Goal: Transaction & Acquisition: Purchase product/service

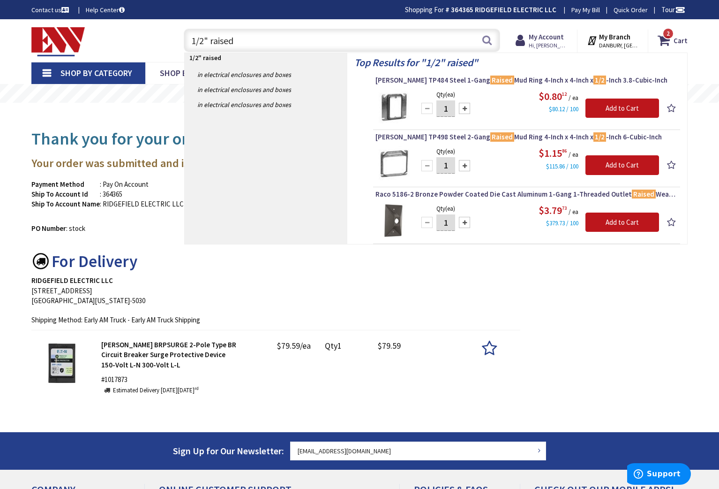
type input "1/2" raised"
click at [453, 109] on input "1" at bounding box center [446, 108] width 19 height 16
type input "12"
click at [619, 109] on input "Add to Cart" at bounding box center [623, 108] width 74 height 20
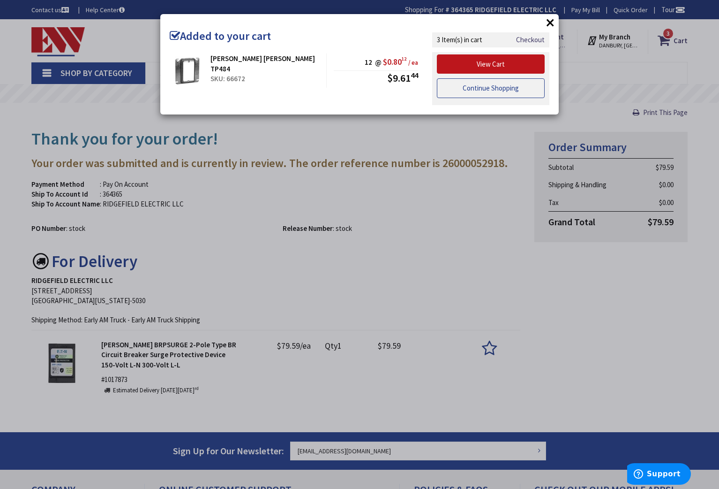
click at [496, 87] on link "Continue Shopping" at bounding box center [491, 88] width 108 height 20
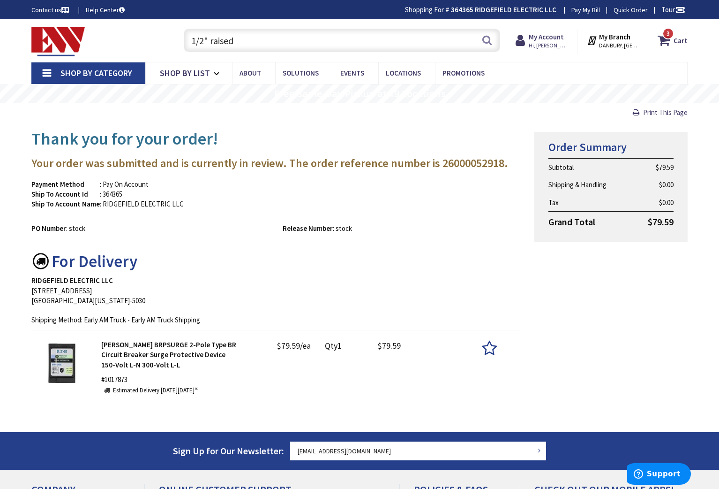
click at [254, 43] on input "1/2" raised" at bounding box center [342, 40] width 316 height 23
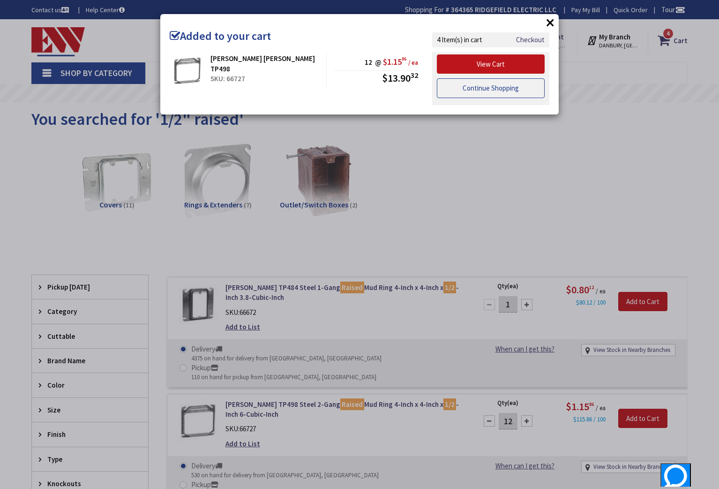
click at [490, 88] on link "Continue Shopping" at bounding box center [491, 88] width 108 height 20
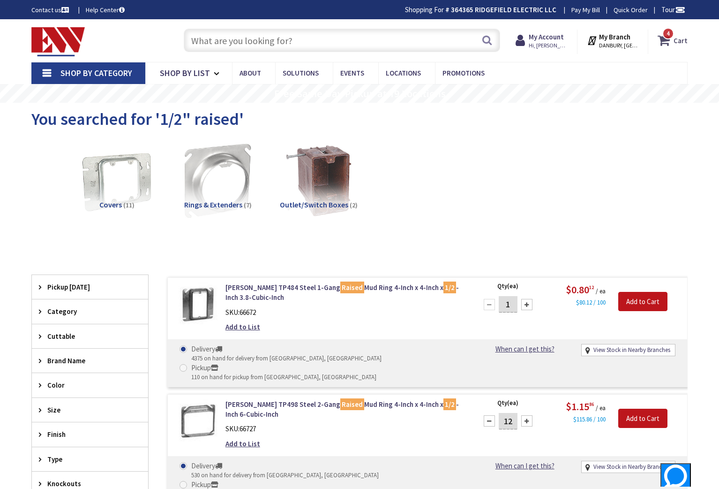
click at [662, 43] on icon at bounding box center [666, 40] width 16 height 17
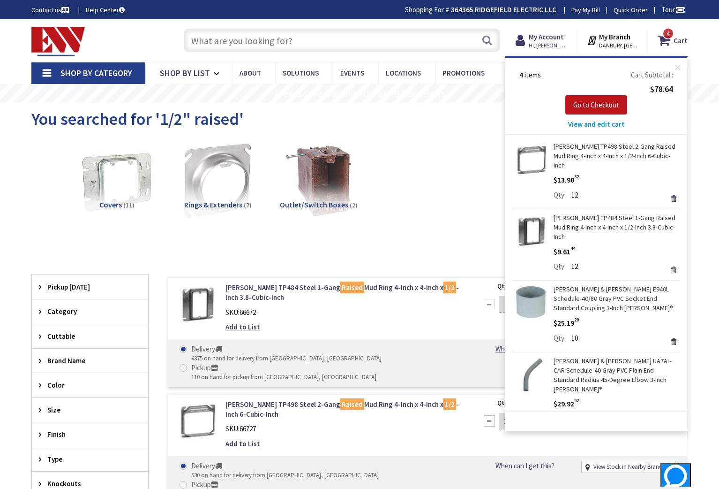
click at [264, 39] on input "text" at bounding box center [342, 40] width 316 height 23
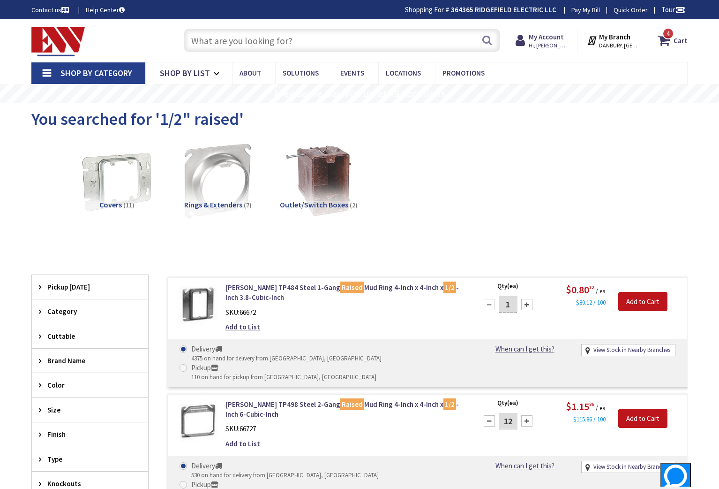
click at [203, 43] on input "text" at bounding box center [342, 40] width 316 height 23
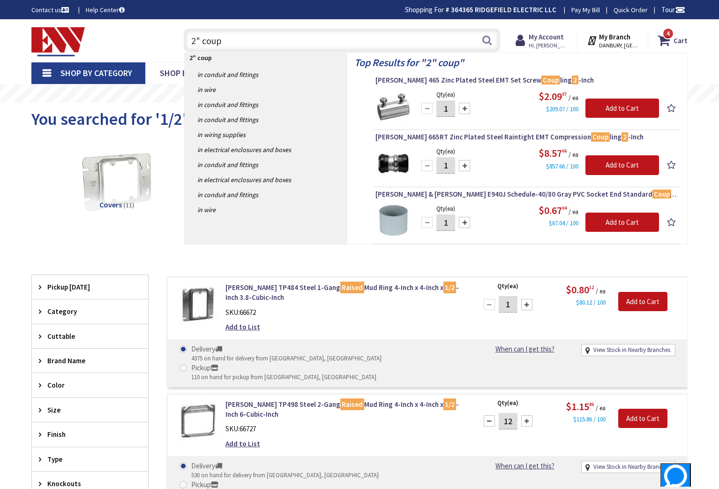
type input "2" coup"
click at [465, 220] on div at bounding box center [464, 222] width 11 height 11
click at [466, 220] on div at bounding box center [464, 222] width 11 height 11
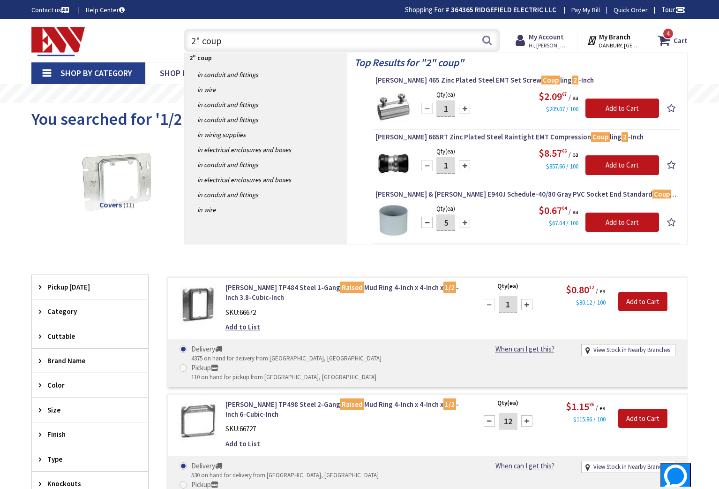
click at [466, 220] on div at bounding box center [464, 222] width 11 height 11
type input "8"
click at [608, 224] on input "Add to Cart" at bounding box center [623, 222] width 74 height 20
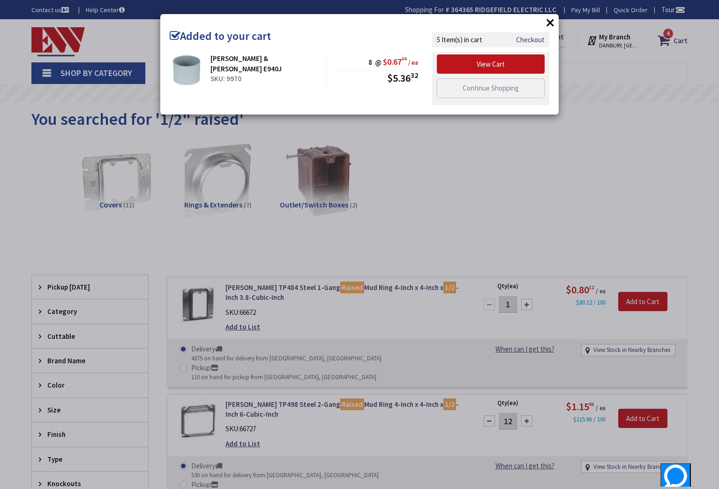
click at [494, 88] on div "View Cart Continue Shopping" at bounding box center [490, 78] width 117 height 53
click at [491, 90] on link "Continue Shopping" at bounding box center [491, 88] width 108 height 20
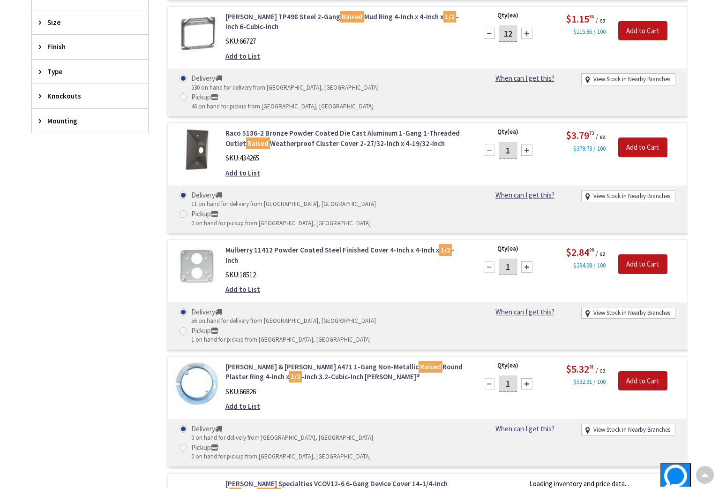
scroll to position [502, 0]
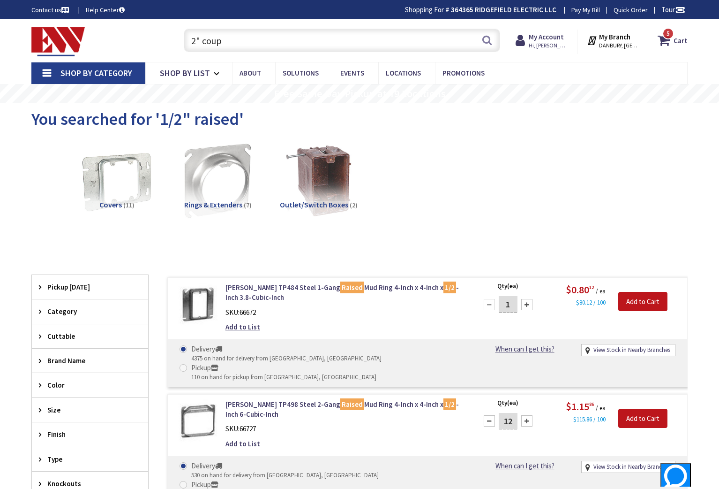
click at [230, 42] on input "2" coup" at bounding box center [342, 40] width 316 height 23
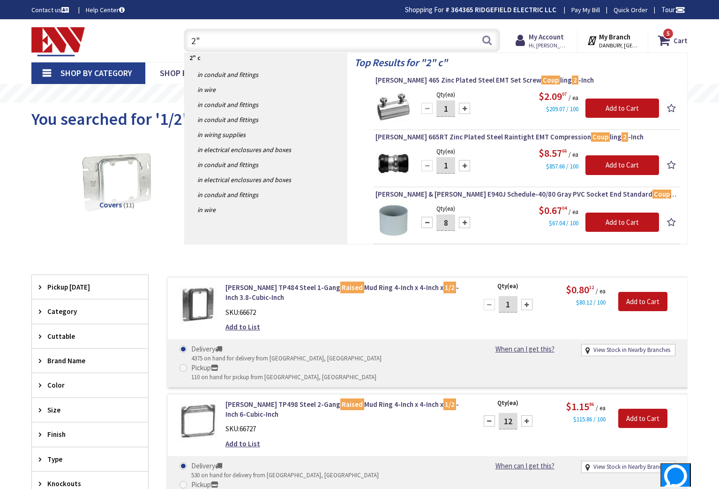
type input "2"
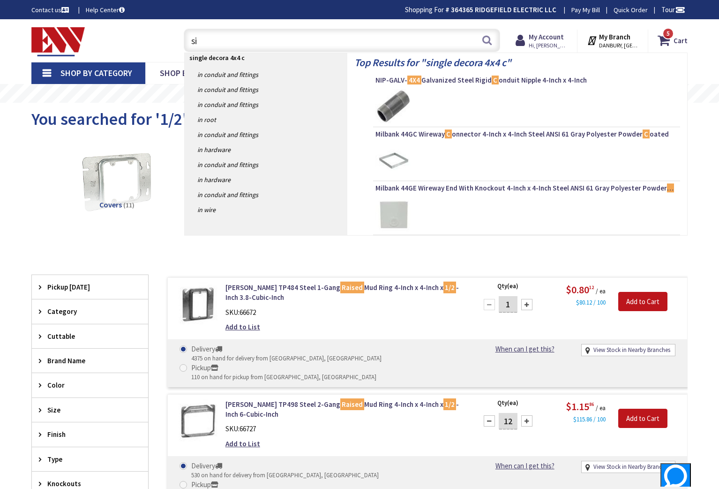
type input "s"
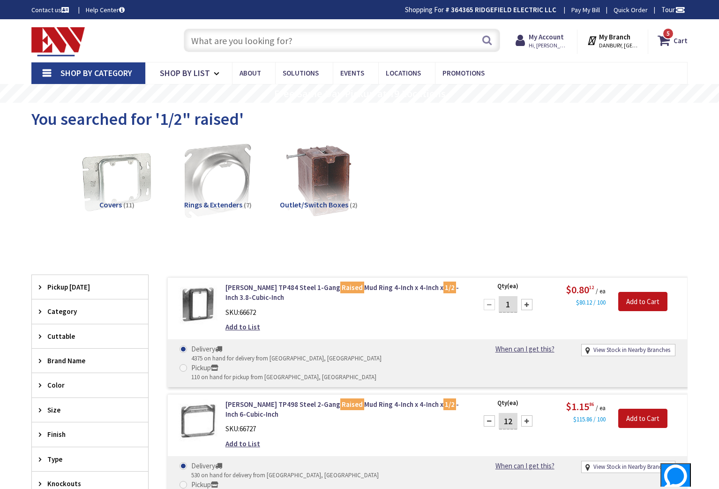
click at [211, 42] on input "text" at bounding box center [342, 40] width 316 height 23
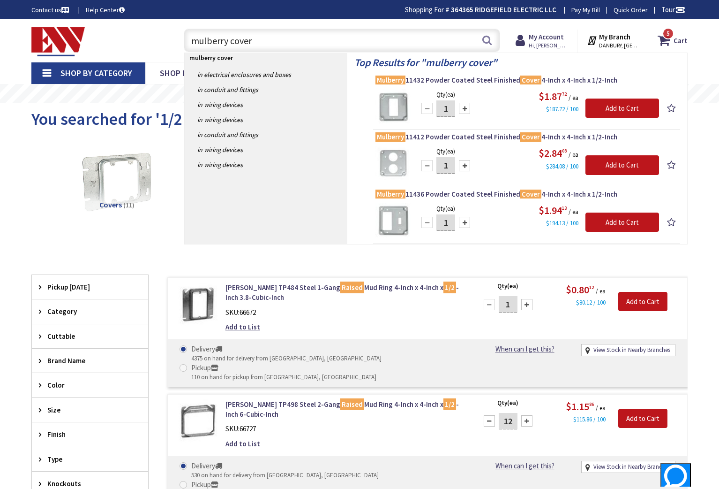
type input "mulberry cover"
click at [465, 109] on div at bounding box center [464, 108] width 11 height 11
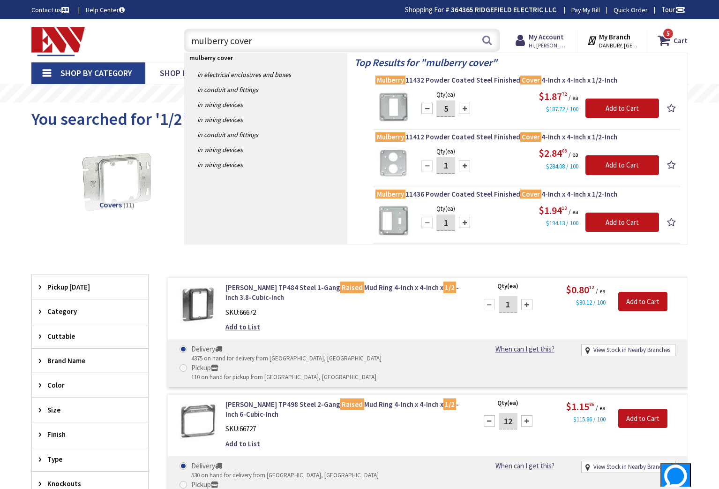
click at [465, 109] on div at bounding box center [464, 108] width 11 height 11
type input "8"
click at [623, 108] on input "Add to Cart" at bounding box center [623, 108] width 74 height 20
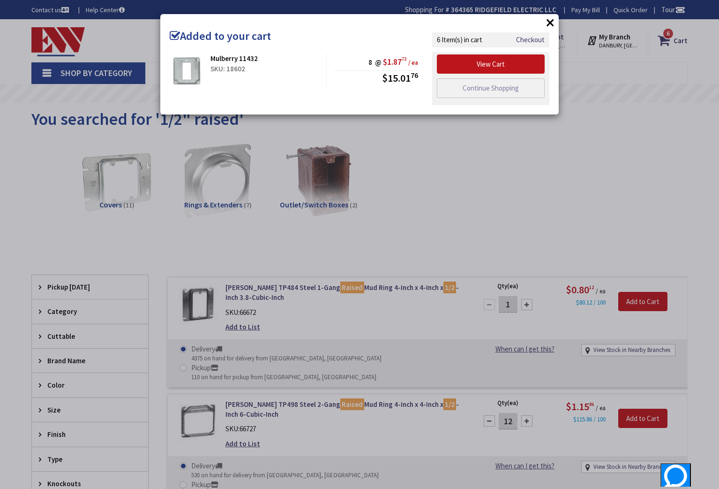
click at [495, 86] on div "× Added to your cart Mulberry 11432 SKU: 18602 8 @ $1.87 72 / ea $15.01 76 Chec…" at bounding box center [359, 64] width 399 height 100
click at [502, 97] on link "Continue Shopping" at bounding box center [491, 88] width 108 height 20
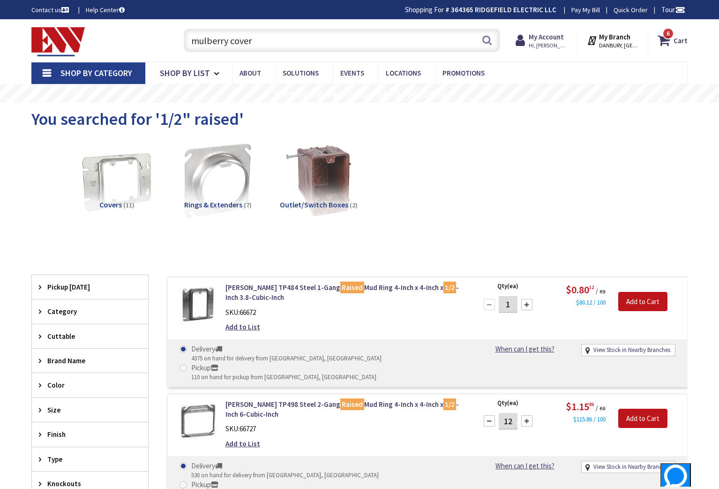
click at [265, 47] on input "mulberry cover" at bounding box center [342, 40] width 316 height 23
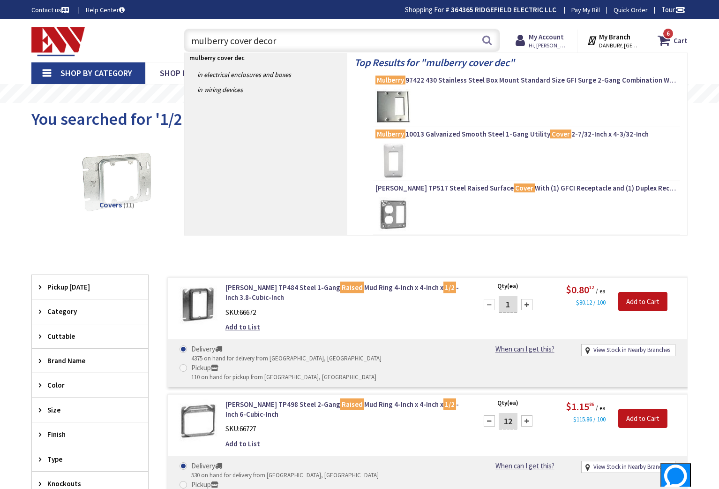
type input "mulberry cover decora"
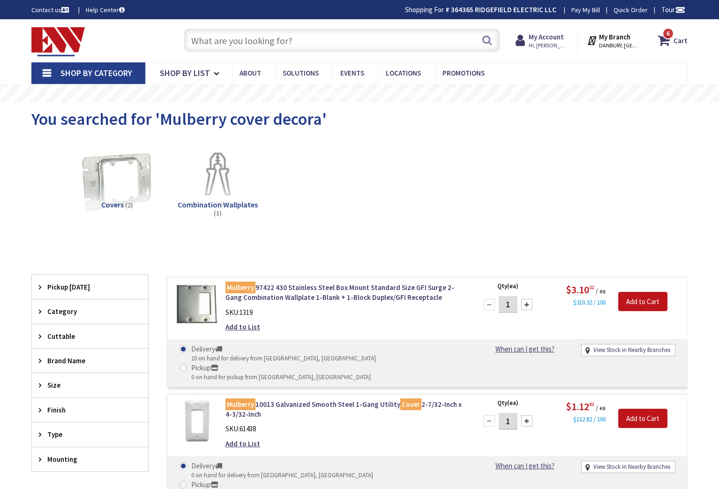
click at [226, 40] on input "text" at bounding box center [342, 40] width 316 height 23
click at [246, 45] on input "text" at bounding box center [342, 40] width 316 height 23
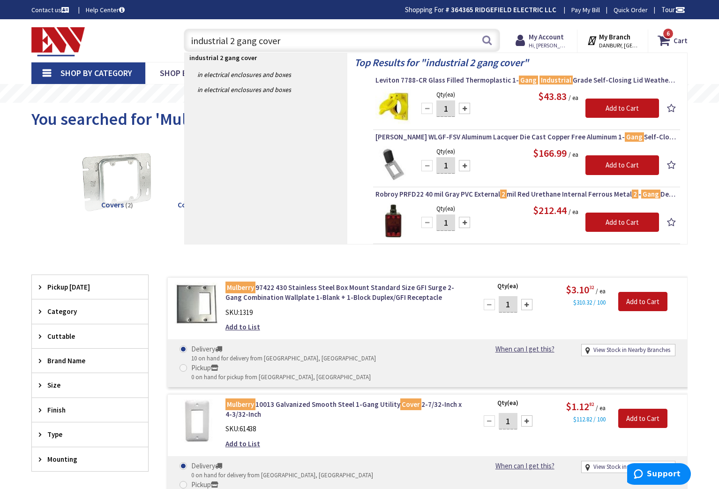
type input "industrial 2 gang cover"
